Goal: Task Accomplishment & Management: Use online tool/utility

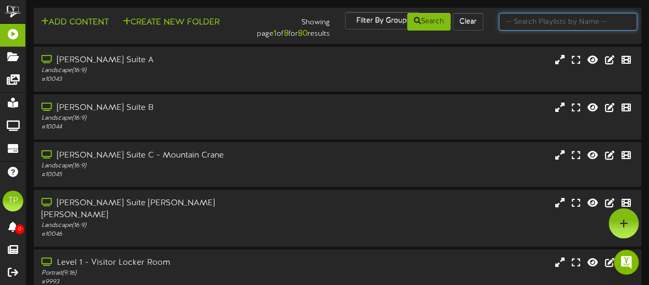
click at [548, 25] on input "text" at bounding box center [568, 22] width 138 height 18
type input "suite 6"
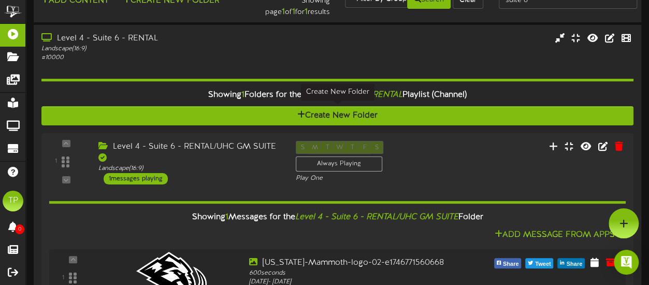
scroll to position [15, 0]
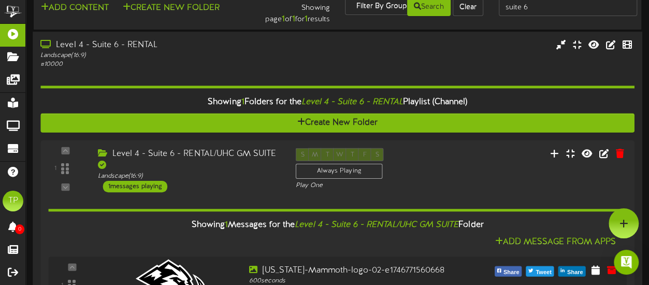
click at [174, 55] on div "Landscape ( 16:9 )" at bounding box center [159, 55] width 238 height 9
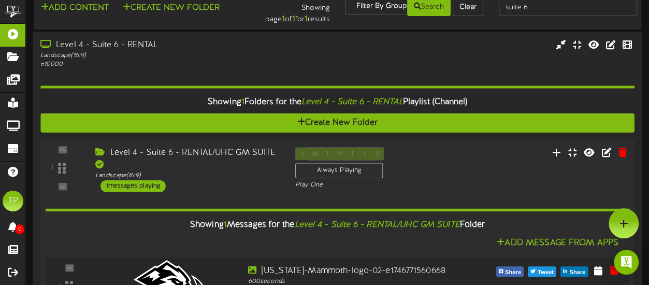
click at [189, 151] on div "Level 4 - Suite 6 - RENTAL/UHC GM SUITE" at bounding box center [187, 159] width 184 height 24
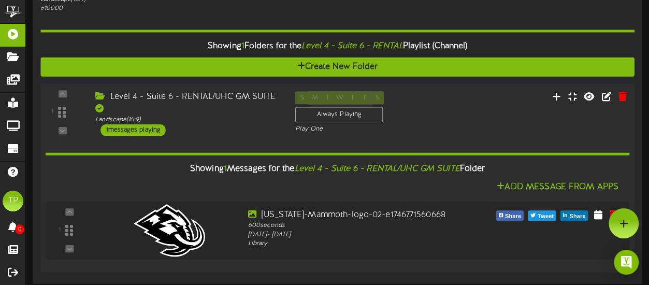
scroll to position [0, 0]
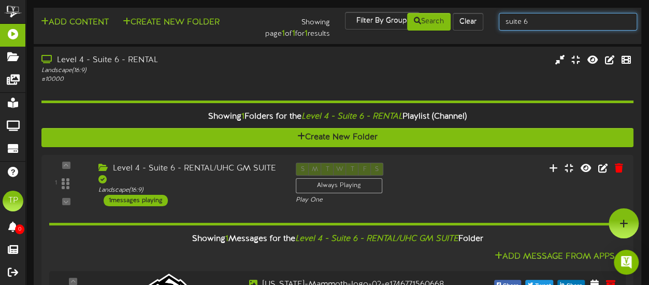
click at [536, 25] on input "suite 6" at bounding box center [568, 22] width 138 height 18
type input "suite 5"
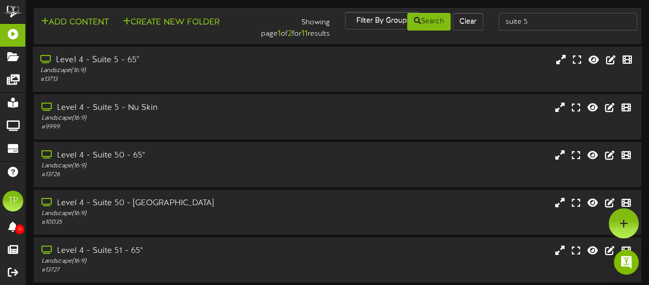
click at [160, 77] on div "# 13713" at bounding box center [159, 79] width 238 height 9
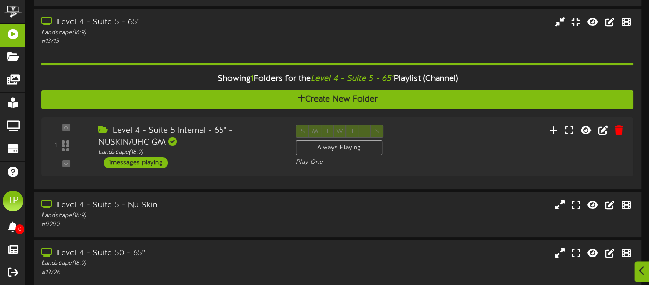
scroll to position [39, 0]
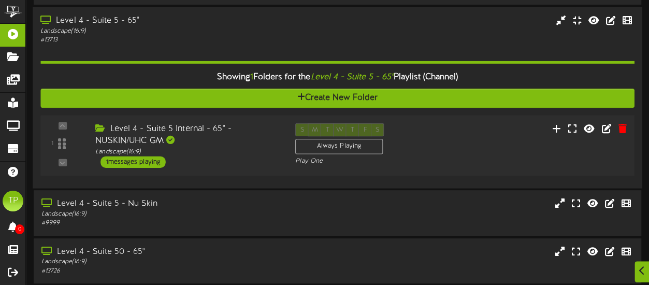
click at [256, 138] on div "Level 4 - Suite 5 Internal - 65" - NUSKIN/UHC GM" at bounding box center [187, 135] width 184 height 24
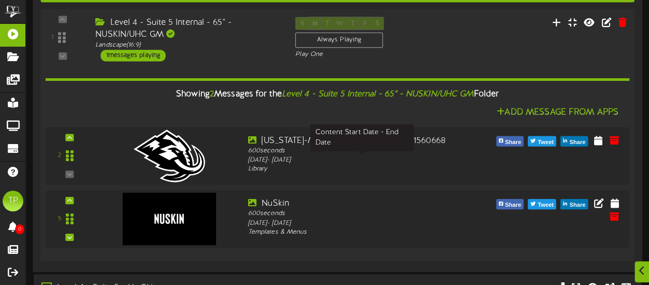
scroll to position [173, 0]
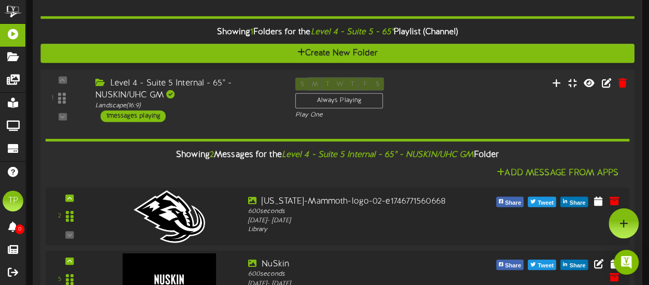
click at [241, 93] on div "Level 4 - Suite 5 Internal - 65" - NUSKIN/UHC GM" at bounding box center [187, 89] width 184 height 24
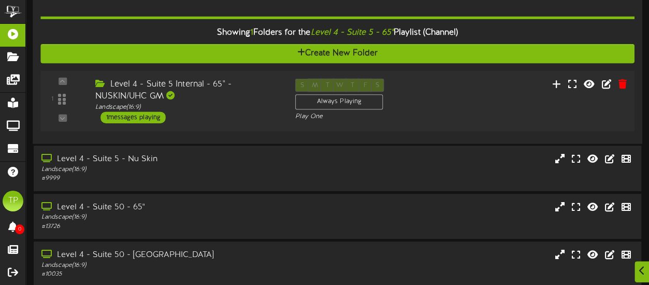
scroll to position [110, 0]
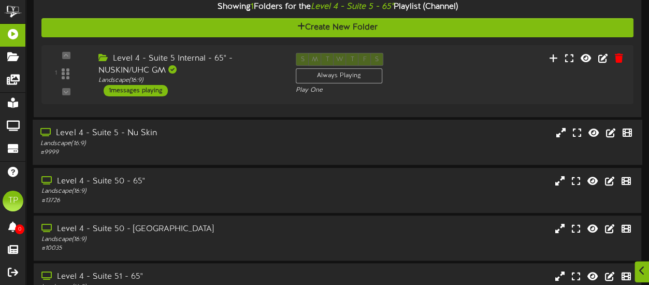
click at [228, 135] on div "Level 4 - Suite 5 - Nu Skin" at bounding box center [159, 133] width 238 height 12
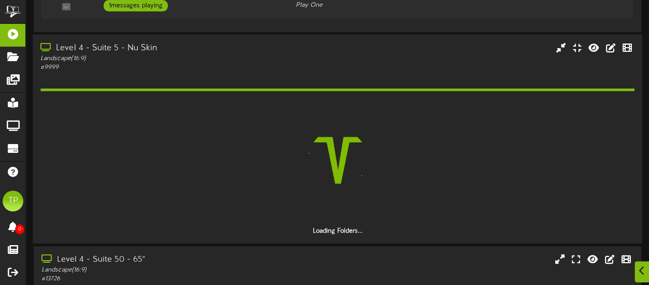
scroll to position [196, 0]
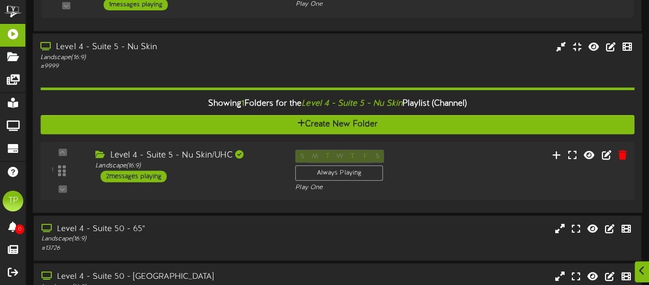
click at [223, 166] on div "Landscape ( 16:9 )" at bounding box center [187, 166] width 184 height 9
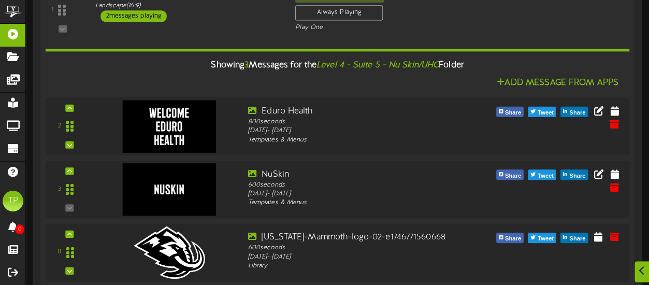
scroll to position [366, 0]
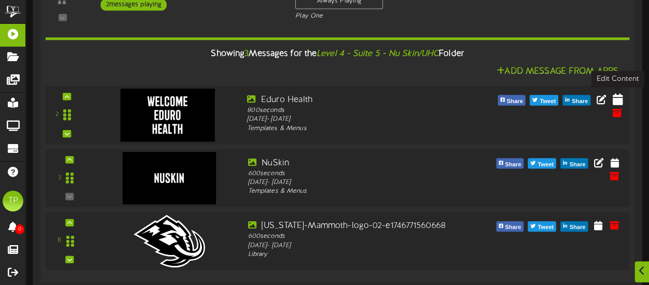
click at [620, 99] on icon at bounding box center [617, 98] width 10 height 11
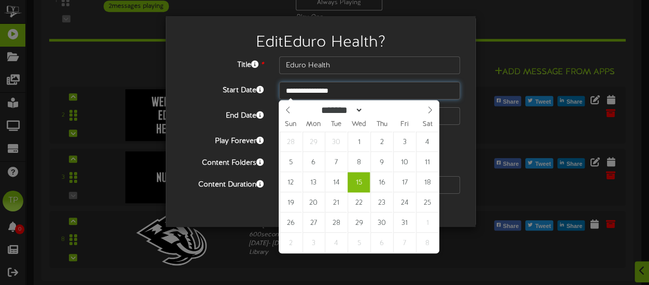
click at [381, 92] on input "**********" at bounding box center [369, 91] width 181 height 18
type input "**********"
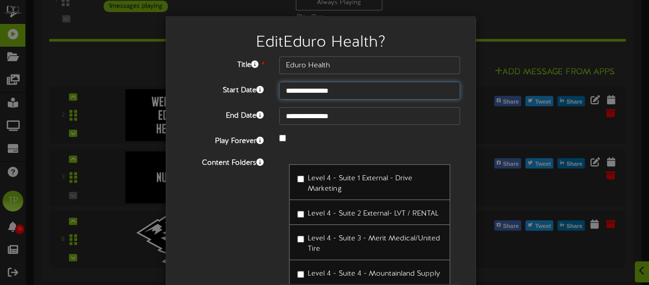
scroll to position [83, 0]
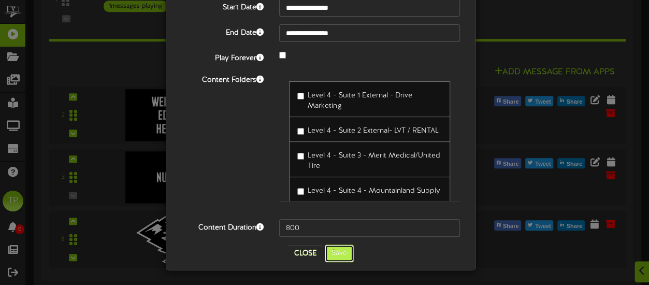
click at [331, 255] on button "Save" at bounding box center [339, 254] width 29 height 18
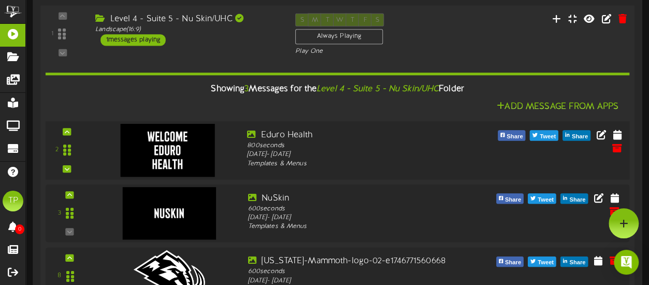
scroll to position [291, 0]
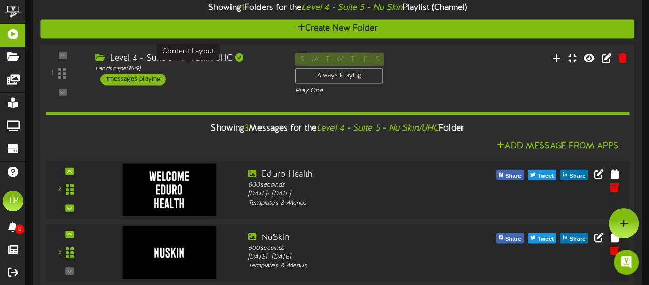
click at [219, 73] on div "Landscape ( 16:9 )" at bounding box center [187, 69] width 184 height 9
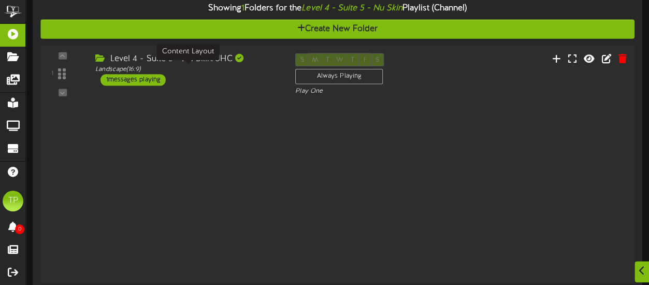
scroll to position [292, 0]
